Goal: Transaction & Acquisition: Purchase product/service

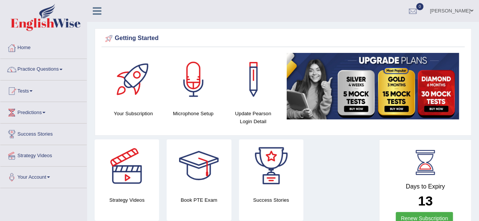
click at [416, 3] on span "0" at bounding box center [420, 6] width 8 height 7
click at [416, 5] on span "0" at bounding box center [420, 6] width 8 height 7
click at [407, 8] on div at bounding box center [412, 11] width 11 height 11
click at [416, 5] on span "0" at bounding box center [420, 6] width 8 height 7
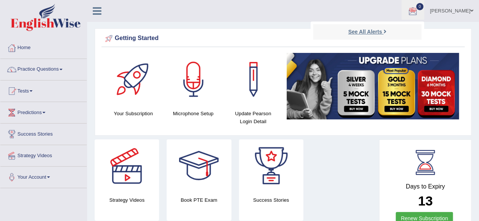
click at [358, 30] on strong "See All Alerts" at bounding box center [365, 32] width 34 height 6
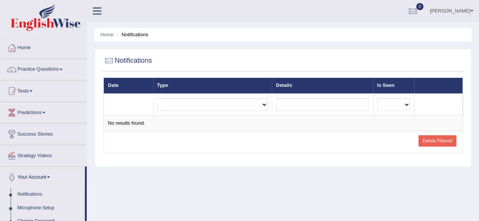
click at [6, 58] on li "Home" at bounding box center [43, 48] width 86 height 22
click at [16, 46] on div at bounding box center [11, 47] width 11 height 11
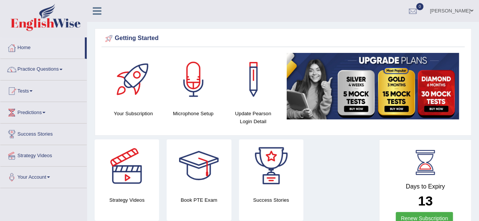
click at [416, 7] on span "0" at bounding box center [420, 6] width 8 height 7
click at [432, 8] on link "Anaseini Naumila Racule" at bounding box center [451, 10] width 55 height 20
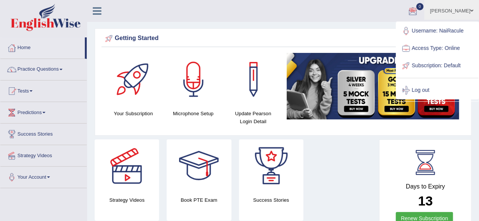
click at [407, 9] on div at bounding box center [412, 11] width 11 height 11
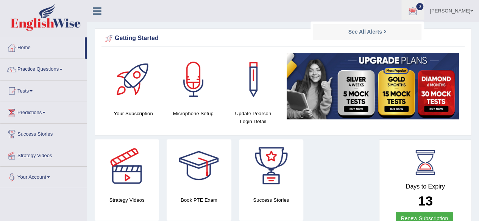
click at [407, 7] on div at bounding box center [412, 11] width 11 height 11
click at [424, 11] on link "Anaseini Naumila Racule" at bounding box center [451, 10] width 55 height 20
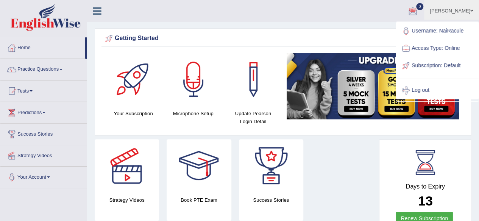
click at [364, 167] on div "Strategy Videos Book PTE Exam Success Stories" at bounding box center [235, 183] width 288 height 87
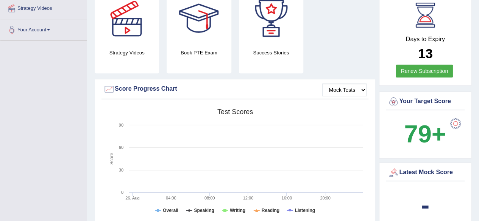
scroll to position [142, 0]
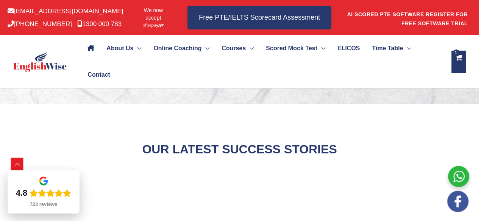
scroll to position [251, 0]
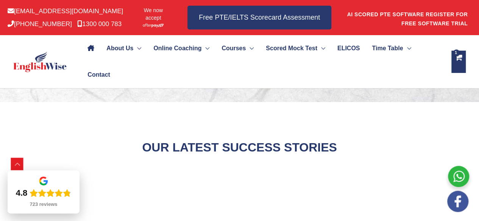
click at [460, 57] on icon "View Shopping Cart, 1 items" at bounding box center [458, 61] width 8 height 17
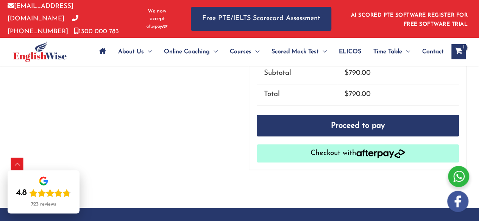
scroll to position [207, 0]
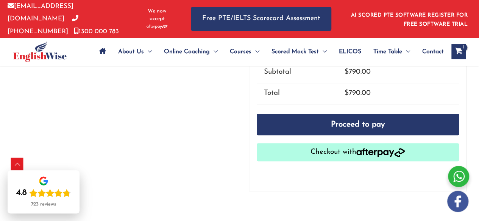
click at [390, 149] on img "button" at bounding box center [380, 152] width 48 height 9
click at [358, 148] on img "button" at bounding box center [380, 152] width 48 height 9
click at [457, 48] on icon "View Shopping Cart, 1 items" at bounding box center [458, 52] width 9 height 8
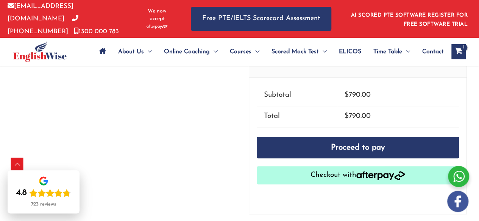
scroll to position [185, 0]
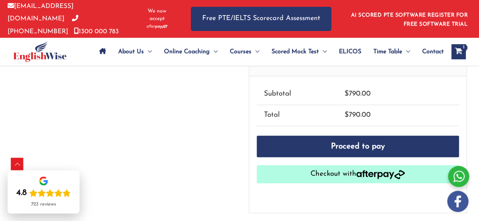
click at [398, 173] on img "button" at bounding box center [380, 174] width 48 height 9
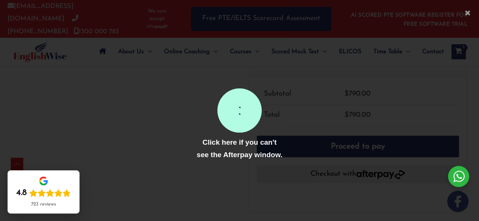
click at [180, 116] on div at bounding box center [239, 110] width 479 height 221
click at [204, 106] on div at bounding box center [239, 110] width 479 height 221
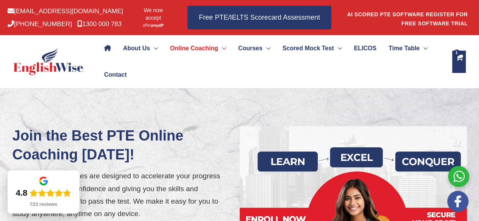
click at [456, 61] on icon "View Shopping Cart, 1 items" at bounding box center [458, 61] width 8 height 17
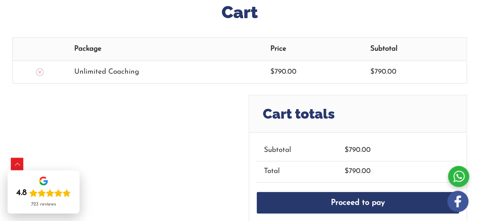
scroll to position [176, 0]
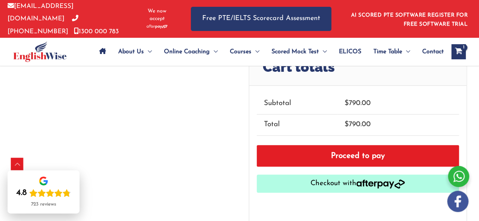
click at [410, 152] on link "Proceed to pay" at bounding box center [358, 156] width 202 height 22
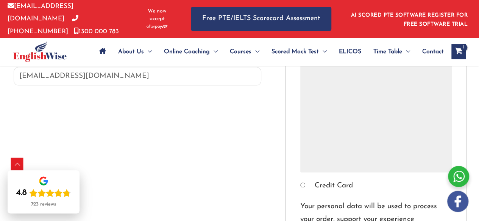
scroll to position [371, 0]
click at [300, 183] on input "Credit Card" at bounding box center [302, 185] width 5 height 5
radio input "true"
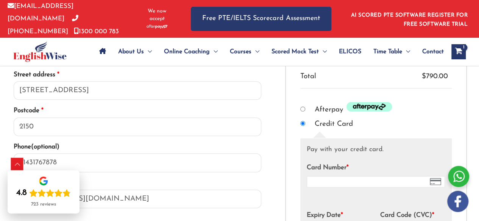
scroll to position [247, 0]
click at [303, 109] on input "Afterpay" at bounding box center [302, 109] width 5 height 5
radio input "true"
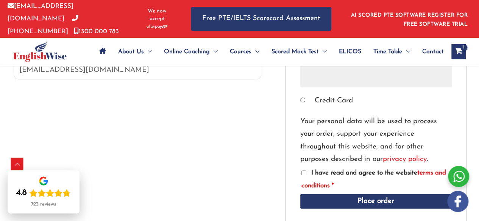
scroll to position [377, 0]
click at [294, 188] on div "Product Subtotal Unlimited Coaching × 1 $ 790.00 Subtotal $ 790.00 Total $ 790.…" at bounding box center [376, 45] width 182 height 355
click at [304, 171] on input "I have read and agree to the website terms and conditions *" at bounding box center [303, 173] width 5 height 5
checkbox input "true"
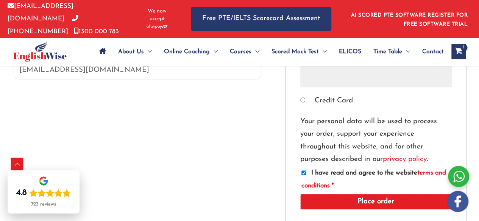
click at [374, 204] on button "Place order" at bounding box center [375, 202] width 151 height 16
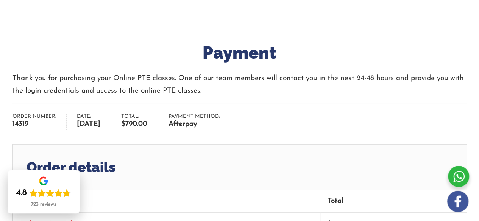
scroll to position [90, 0]
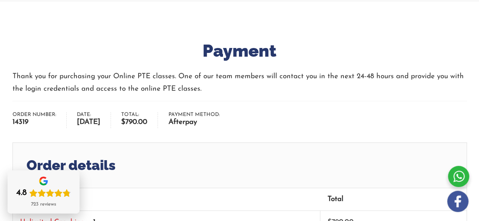
click at [127, 162] on h2 "Order details" at bounding box center [239, 165] width 454 height 45
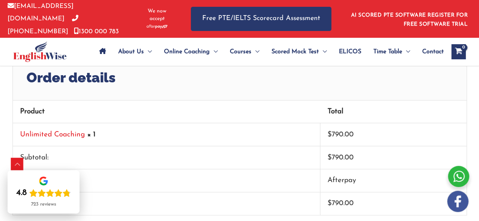
scroll to position [178, 0]
